Goal: Check status

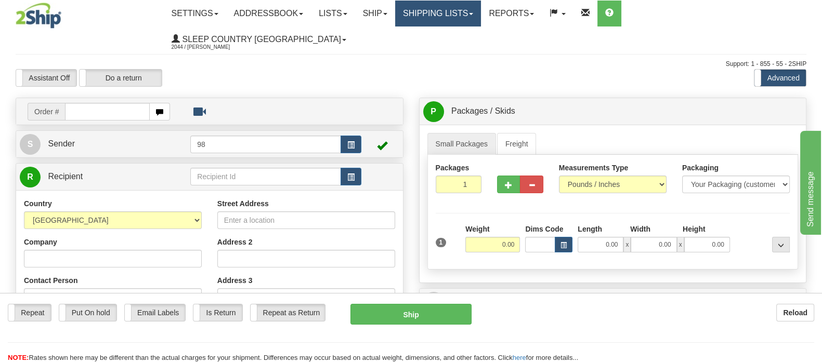
click at [471, 11] on link "Shipping lists" at bounding box center [438, 14] width 86 height 26
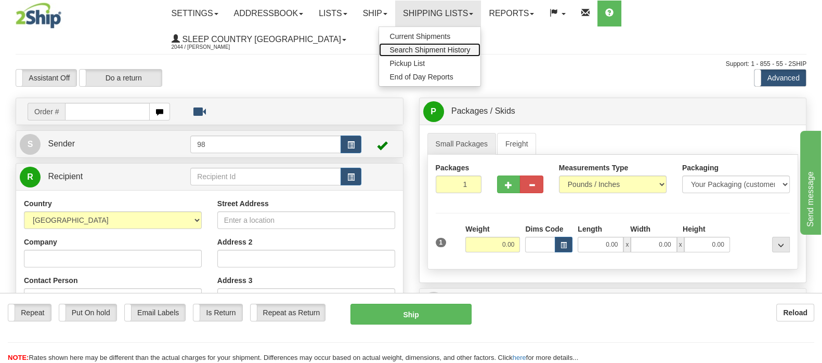
drag, startPoint x: 491, startPoint y: 47, endPoint x: 483, endPoint y: 54, distance: 10.0
click at [470, 48] on span "Search Shipment History" at bounding box center [429, 50] width 81 height 8
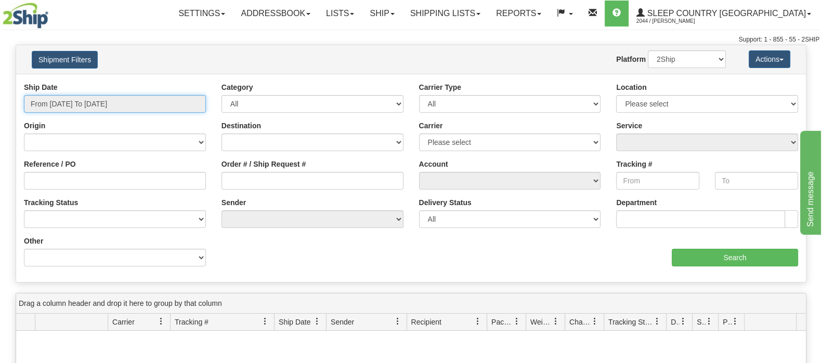
drag, startPoint x: 94, startPoint y: 105, endPoint x: 94, endPoint y: 114, distance: 8.8
click at [94, 109] on input "From 09/20/2025 To 09/21/2025" at bounding box center [115, 104] width 182 height 18
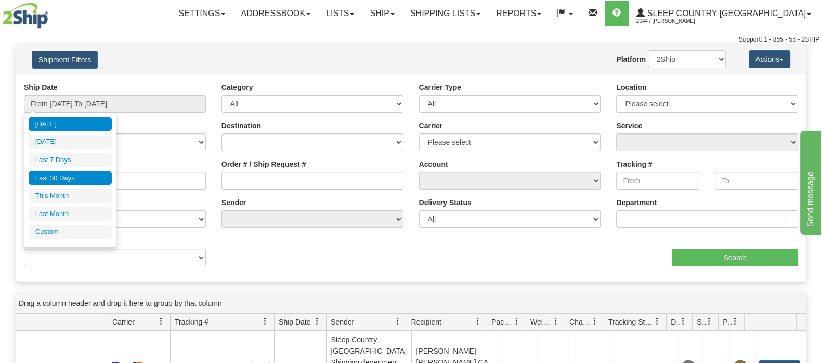
drag, startPoint x: 81, startPoint y: 177, endPoint x: 247, endPoint y: 179, distance: 165.9
click at [82, 177] on li "Last 30 Days" at bounding box center [70, 179] width 83 height 14
type input "From 08/23/2025 To 09/21/2025"
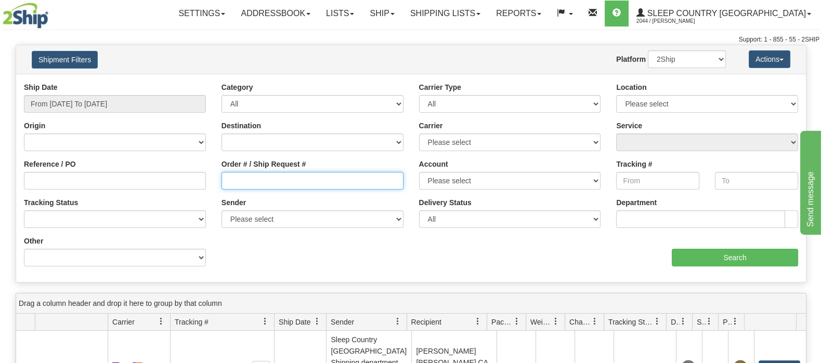
click at [257, 173] on input "Order # / Ship Request #" at bounding box center [312, 181] width 182 height 18
paste input "9000I103473"
type input "9000I103473"
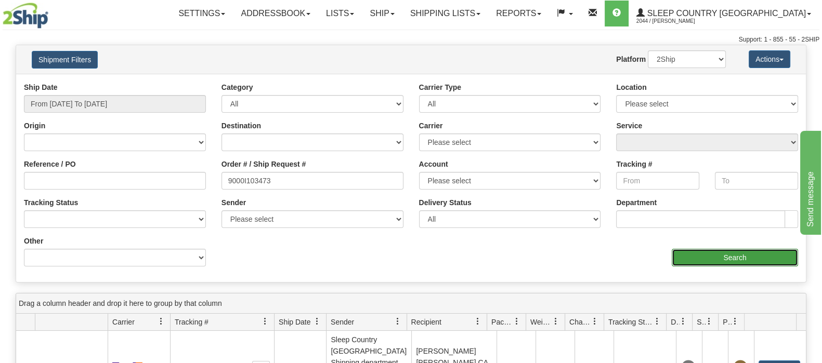
click at [733, 255] on input "Search" at bounding box center [735, 258] width 126 height 18
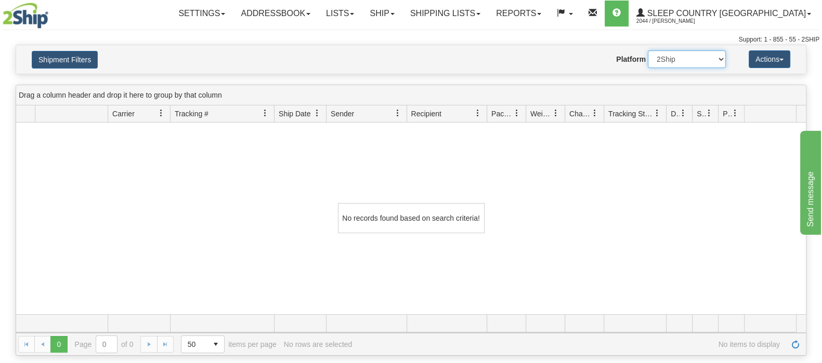
click at [675, 60] on select "2Ship Imported" at bounding box center [687, 59] width 78 height 18
select select "1"
click at [648, 50] on select "2Ship Imported" at bounding box center [687, 59] width 78 height 18
click at [40, 63] on button "Shipment Filters" at bounding box center [65, 60] width 66 height 18
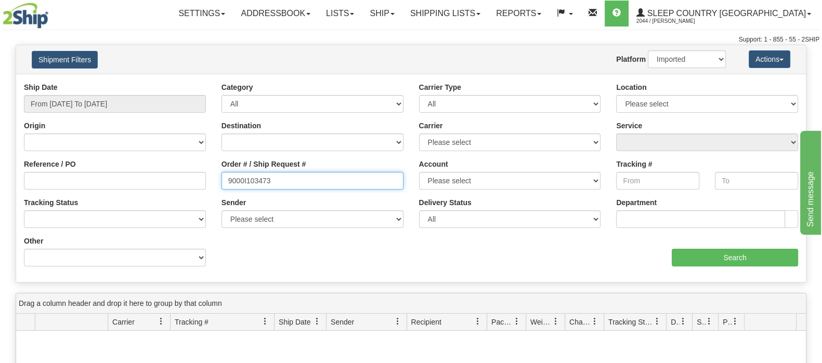
drag, startPoint x: 295, startPoint y: 184, endPoint x: 166, endPoint y: 187, distance: 129.0
click at [166, 82] on div "Reference / PO Order # / Ship Request # 9000I103473 Account Please select Canad…" at bounding box center [411, 82] width 790 height 0
click at [311, 180] on input "Order # / Ship Request #" at bounding box center [312, 181] width 182 height 18
paste input "9000I103472"
type input "9000I103472"
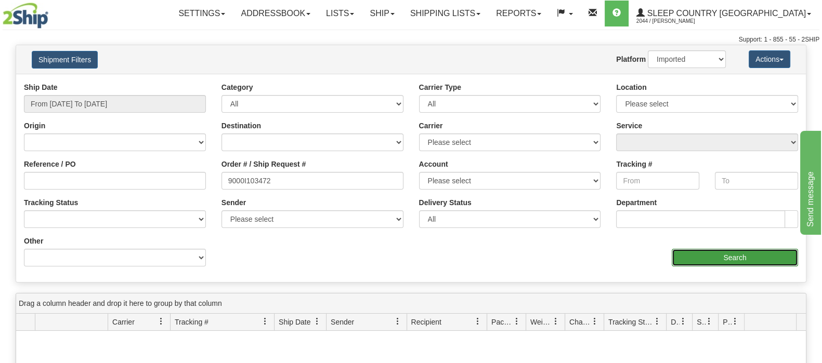
click at [731, 262] on input "Search" at bounding box center [735, 258] width 126 height 18
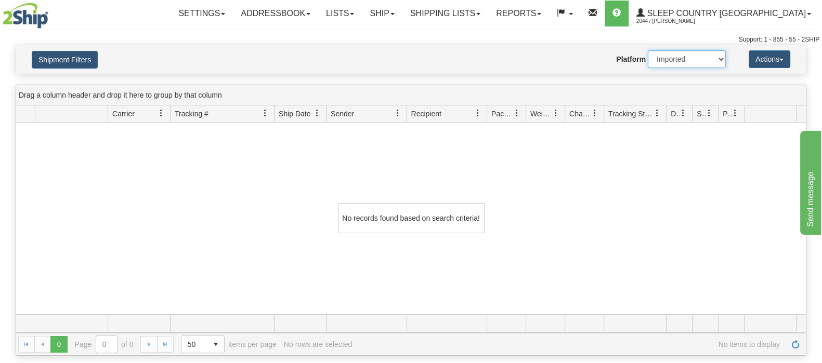
drag, startPoint x: 684, startPoint y: 60, endPoint x: 684, endPoint y: 66, distance: 5.7
click at [684, 60] on select "2Ship Imported" at bounding box center [687, 59] width 78 height 18
select select "0"
click at [648, 50] on select "2Ship Imported" at bounding box center [687, 59] width 78 height 18
click at [70, 54] on button "Shipment Filters" at bounding box center [65, 60] width 66 height 18
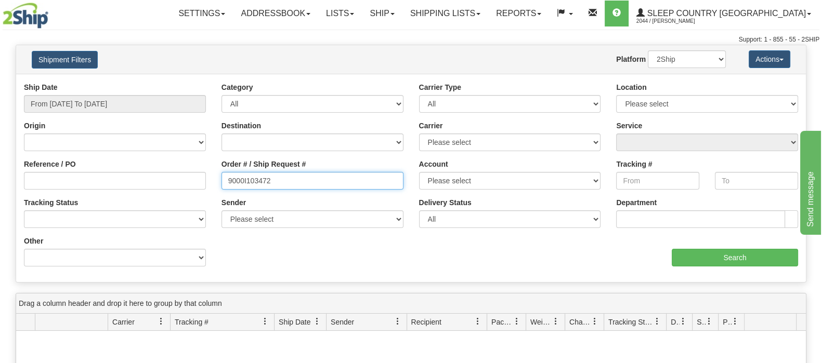
drag, startPoint x: 272, startPoint y: 178, endPoint x: 205, endPoint y: 174, distance: 67.7
click at [203, 82] on div "Reference / PO Order # / Ship Request # 9000I103472 Account Please select Canad…" at bounding box center [411, 82] width 790 height 0
paste input "2I103634"
type input "9002I103634"
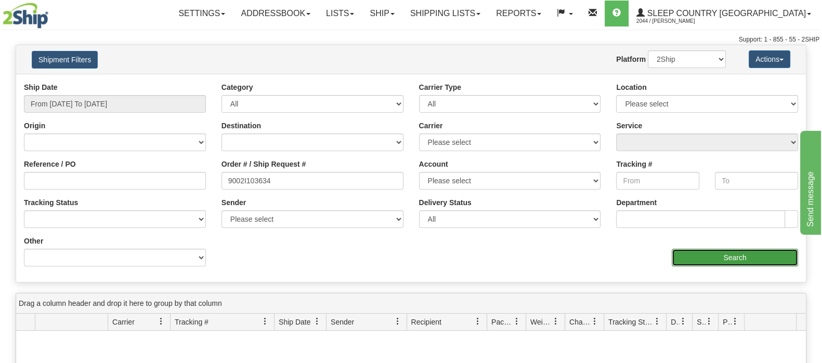
click at [694, 253] on input "Search" at bounding box center [735, 258] width 126 height 18
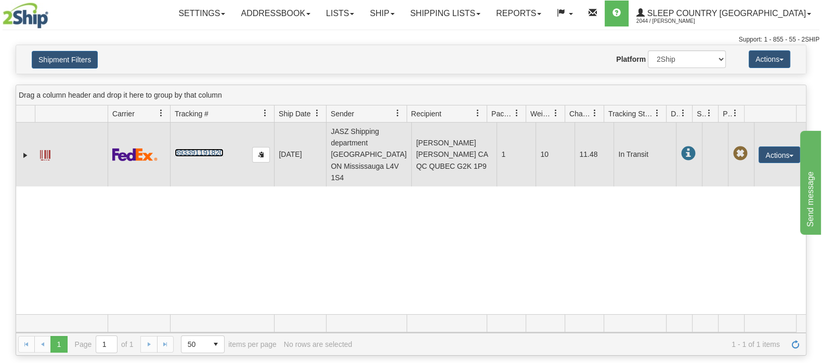
click at [217, 149] on link "393391191820" at bounding box center [199, 153] width 48 height 8
